Goal: Task Accomplishment & Management: Manage account settings

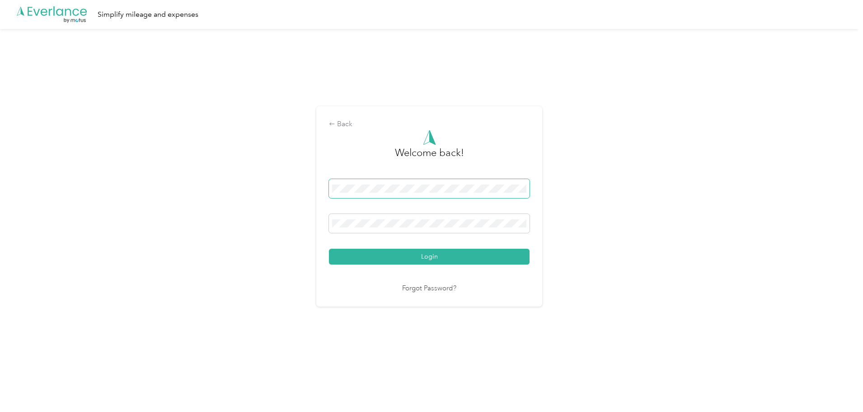
click at [384, 181] on span at bounding box center [429, 188] width 201 height 19
click at [381, 218] on span at bounding box center [429, 223] width 201 height 19
click at [329, 249] on button "Login" at bounding box center [429, 257] width 201 height 16
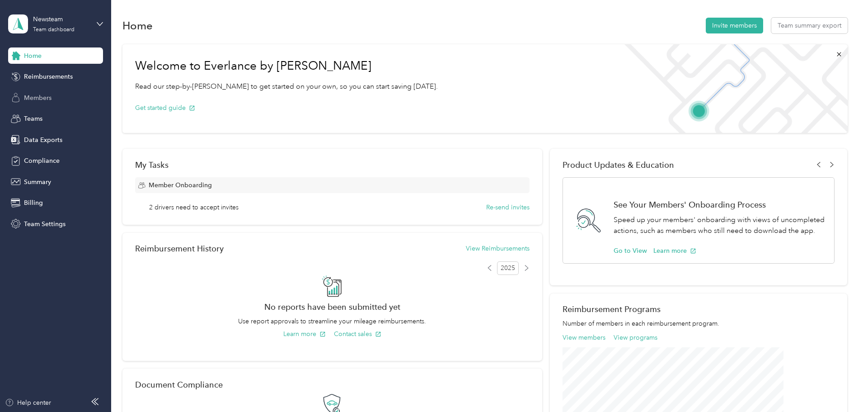
click at [45, 95] on span "Members" at bounding box center [38, 97] width 28 height 9
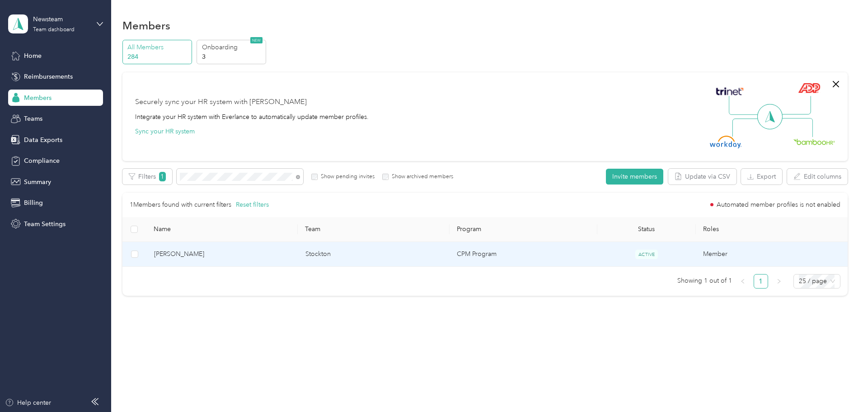
click at [262, 252] on span "[PERSON_NAME]" at bounding box center [222, 254] width 137 height 10
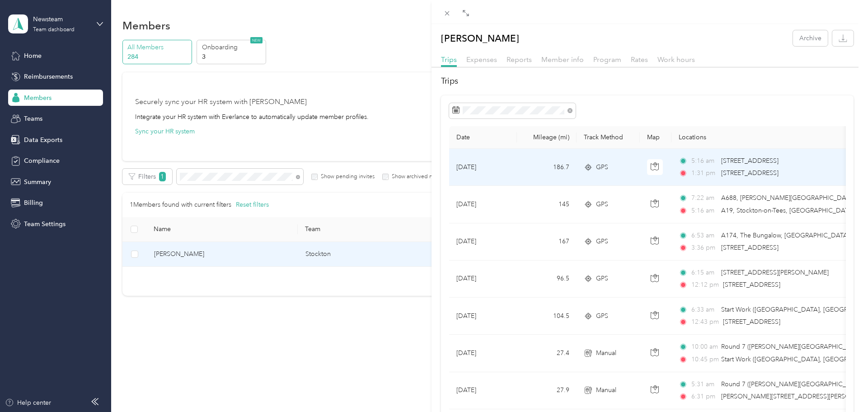
click at [754, 160] on span "[STREET_ADDRESS]" at bounding box center [749, 161] width 57 height 8
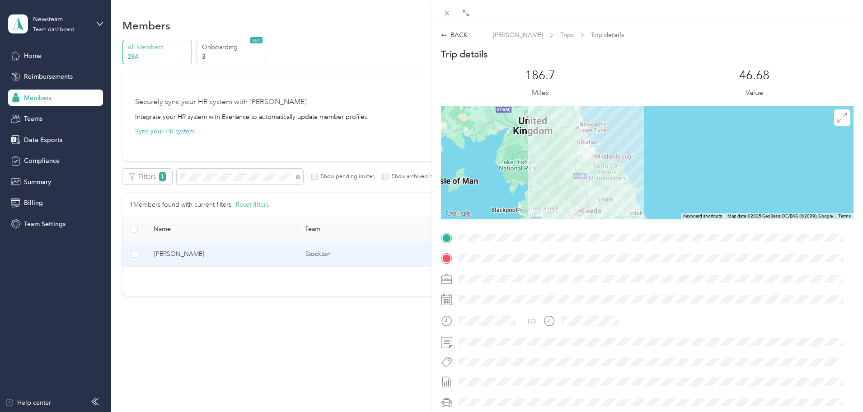
drag, startPoint x: 721, startPoint y: 174, endPoint x: 640, endPoint y: 161, distance: 81.9
click at [640, 161] on div at bounding box center [647, 162] width 413 height 113
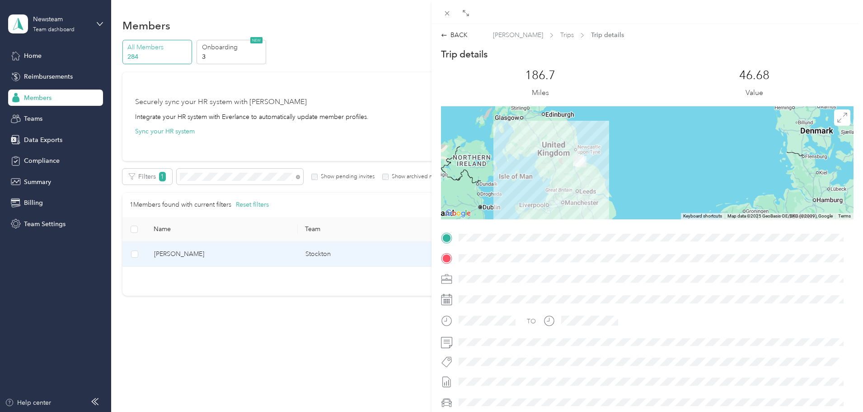
drag, startPoint x: 612, startPoint y: 169, endPoint x: 651, endPoint y: 173, distance: 39.1
click at [651, 173] on div at bounding box center [647, 162] width 413 height 113
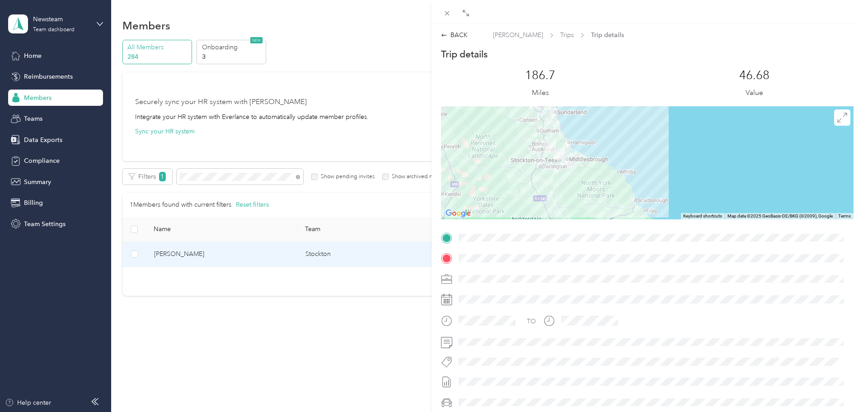
drag, startPoint x: 536, startPoint y: 152, endPoint x: 583, endPoint y: 195, distance: 63.7
click at [583, 195] on div at bounding box center [647, 162] width 413 height 113
click at [448, 11] on icon at bounding box center [447, 13] width 8 height 8
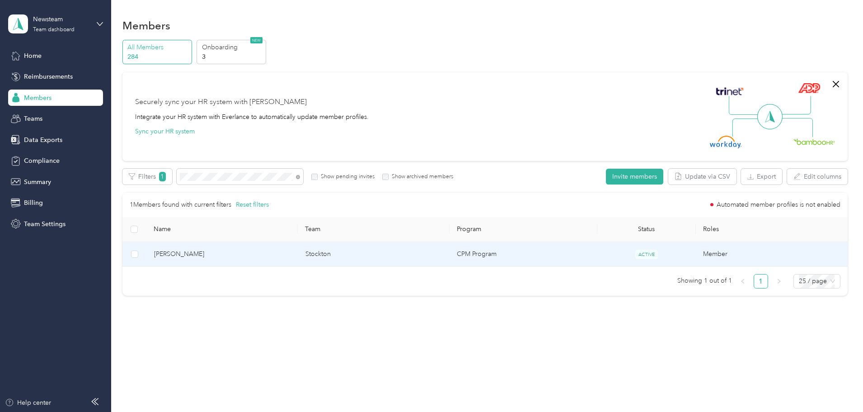
click at [245, 259] on td "[PERSON_NAME]" at bounding box center [222, 254] width 151 height 25
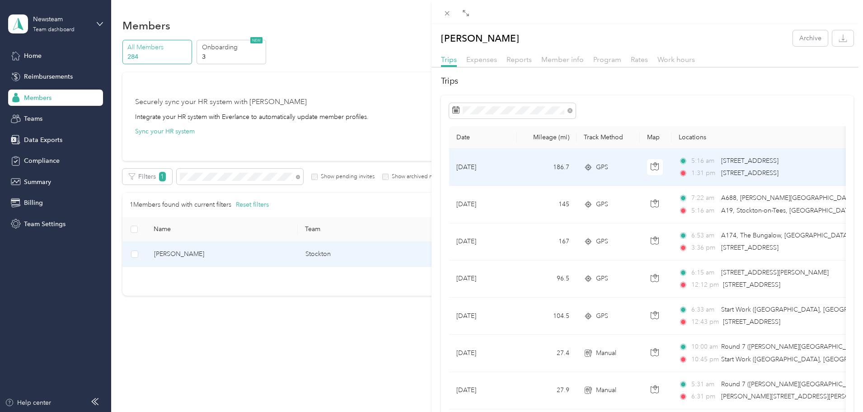
click at [762, 169] on span "[STREET_ADDRESS]" at bounding box center [749, 173] width 57 height 8
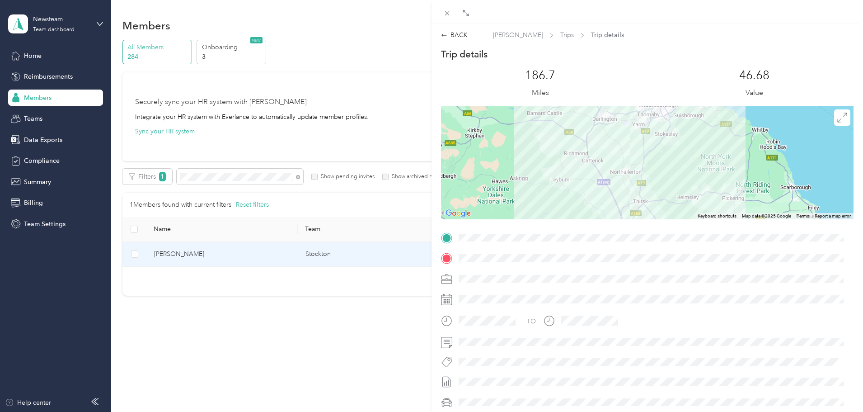
drag, startPoint x: 655, startPoint y: 142, endPoint x: 653, endPoint y: 137, distance: 5.6
click at [653, 136] on div at bounding box center [647, 162] width 413 height 113
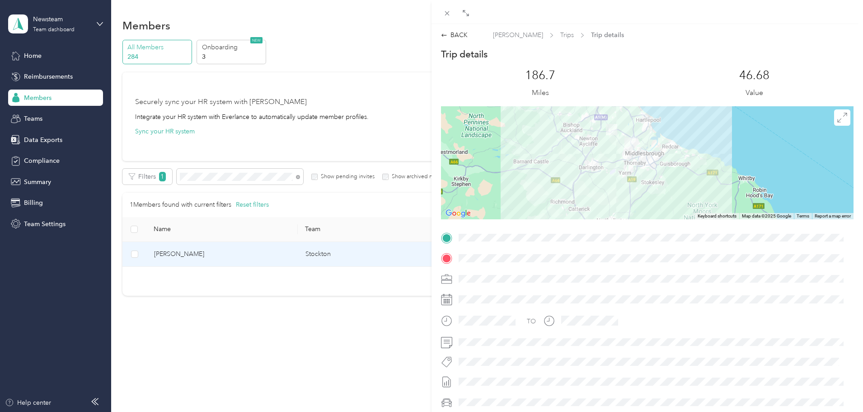
drag, startPoint x: 648, startPoint y: 169, endPoint x: 633, endPoint y: 229, distance: 62.0
click at [633, 229] on div "Trip details This trip cannot be edited because it is either under review, appr…" at bounding box center [647, 249] width 413 height 403
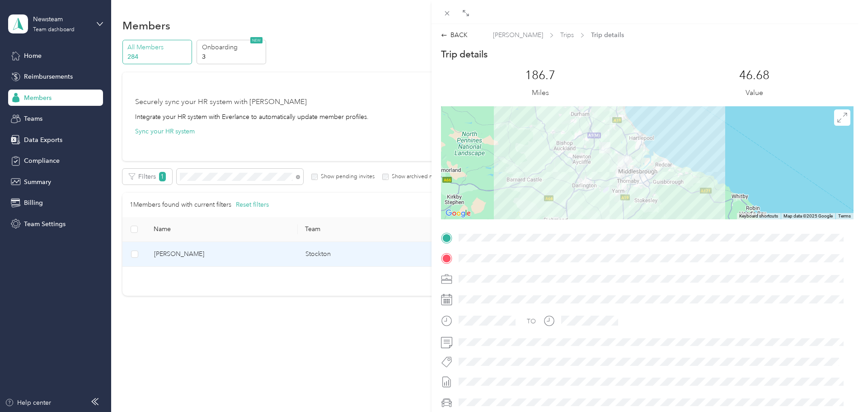
drag, startPoint x: 626, startPoint y: 172, endPoint x: 621, endPoint y: 178, distance: 7.7
click at [621, 178] on div at bounding box center [647, 162] width 413 height 113
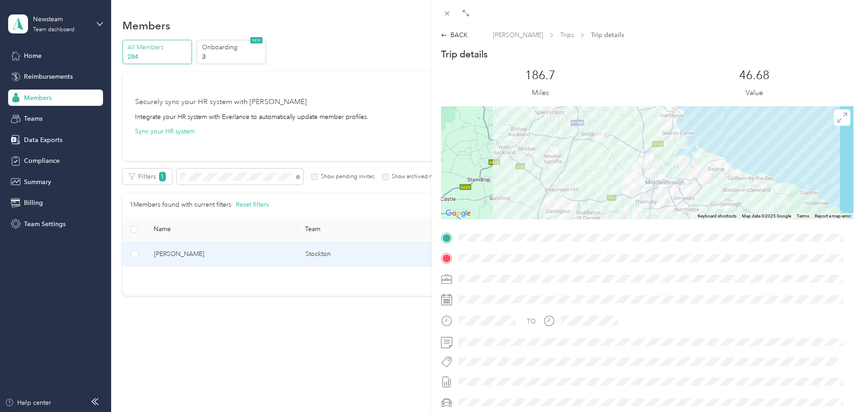
drag, startPoint x: 603, startPoint y: 167, endPoint x: 615, endPoint y: 100, distance: 67.9
click at [615, 101] on div "Trip details This trip cannot be edited because it is either under review, appr…" at bounding box center [647, 249] width 413 height 403
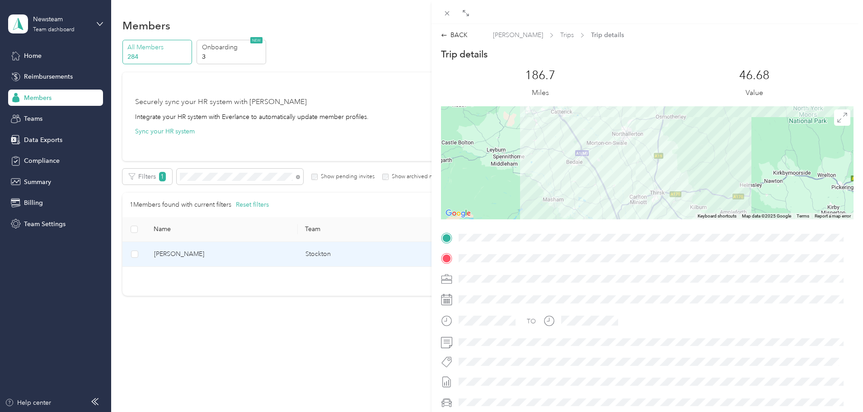
drag, startPoint x: 612, startPoint y: 158, endPoint x: 611, endPoint y: 137, distance: 21.3
click at [611, 137] on div at bounding box center [647, 162] width 413 height 113
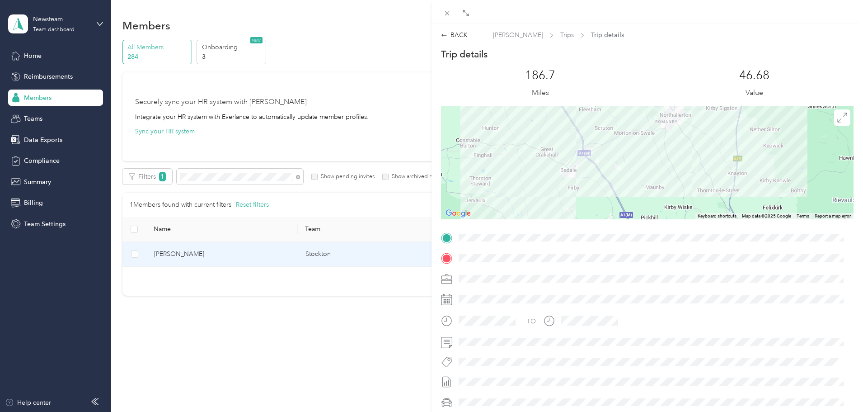
drag, startPoint x: 567, startPoint y: 143, endPoint x: 576, endPoint y: 188, distance: 46.1
click at [574, 197] on div at bounding box center [647, 162] width 413 height 113
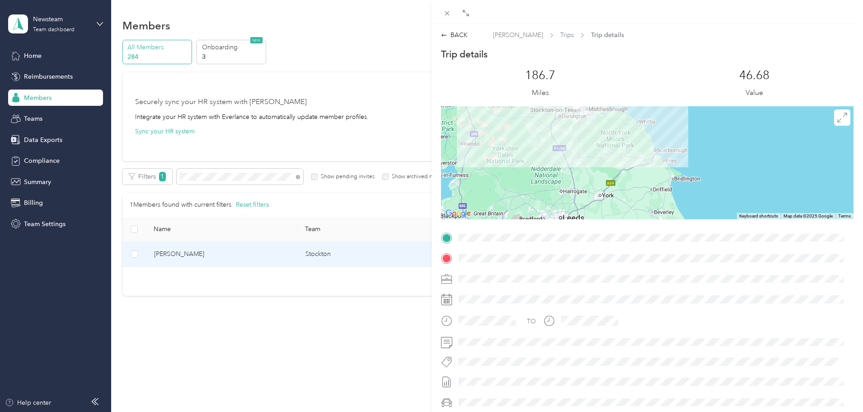
drag, startPoint x: 678, startPoint y: 166, endPoint x: 632, endPoint y: 152, distance: 47.7
click at [634, 153] on div at bounding box center [647, 162] width 413 height 113
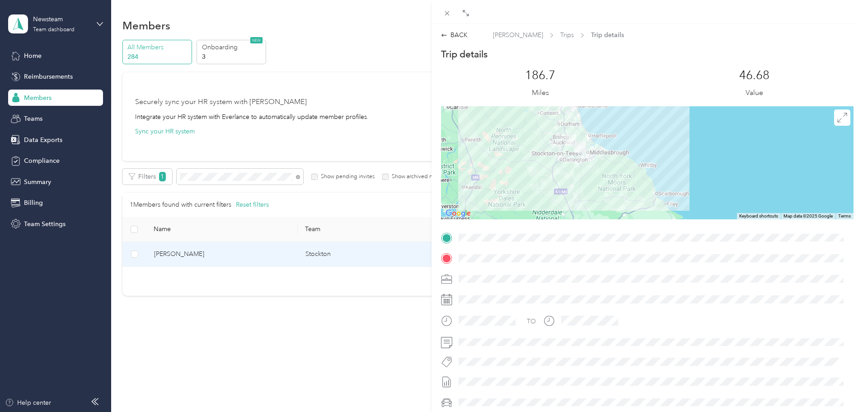
drag, startPoint x: 574, startPoint y: 175, endPoint x: 577, endPoint y: 195, distance: 20.0
click at [577, 195] on div at bounding box center [647, 162] width 413 height 113
